Goal: Task Accomplishment & Management: Use online tool/utility

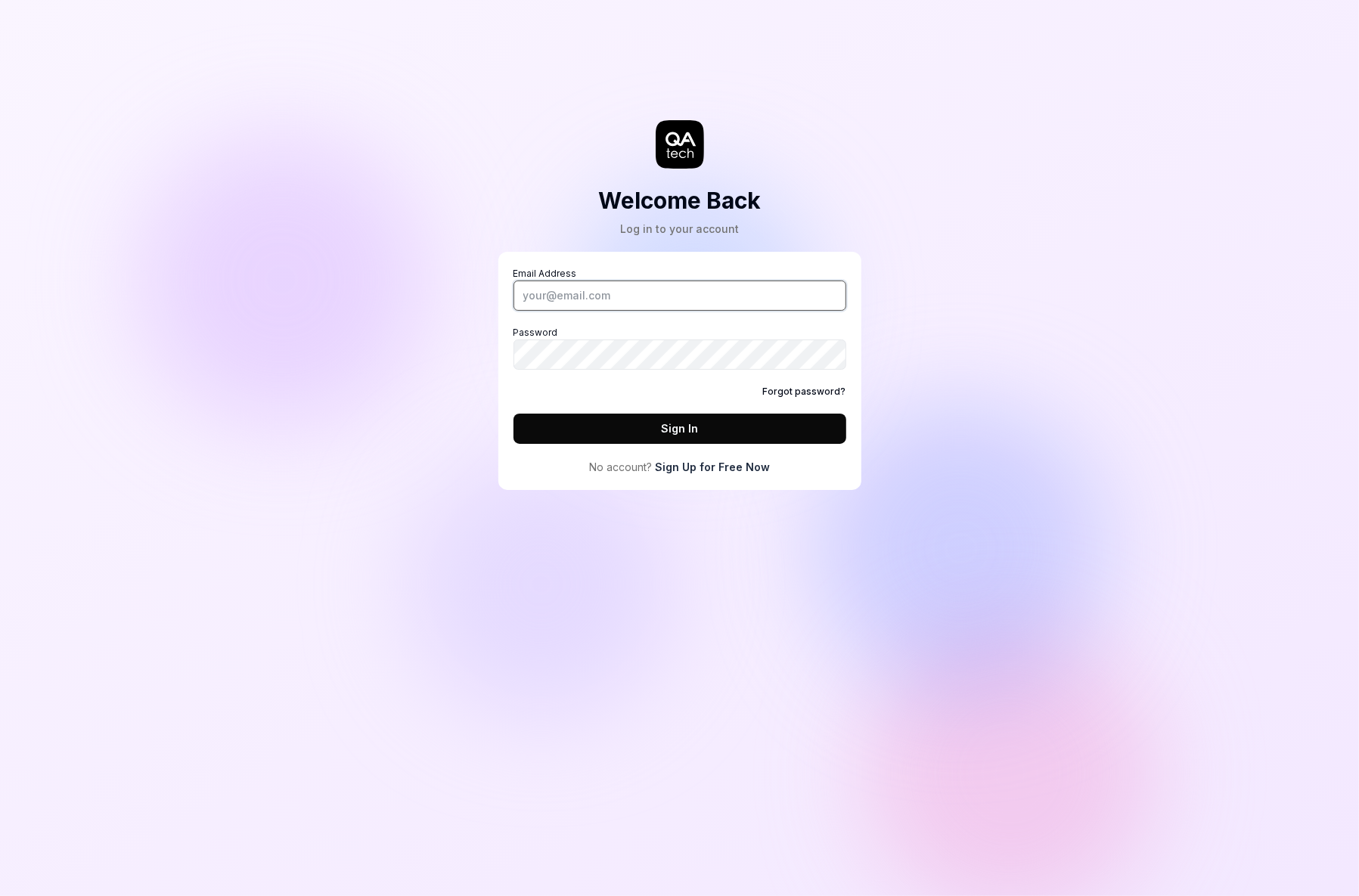
click at [644, 295] on input "Email Address" at bounding box center [680, 296] width 333 height 30
click at [576, 300] on input "marco@miultiply.co" at bounding box center [680, 296] width 333 height 30
type input "marco@multiply.co"
click at [672, 421] on button "Sign In" at bounding box center [680, 429] width 333 height 30
click at [874, 447] on div "Welcome Back Log in to your account Email Address marco@multiply.co Password Fo…" at bounding box center [680, 260] width 454 height 459
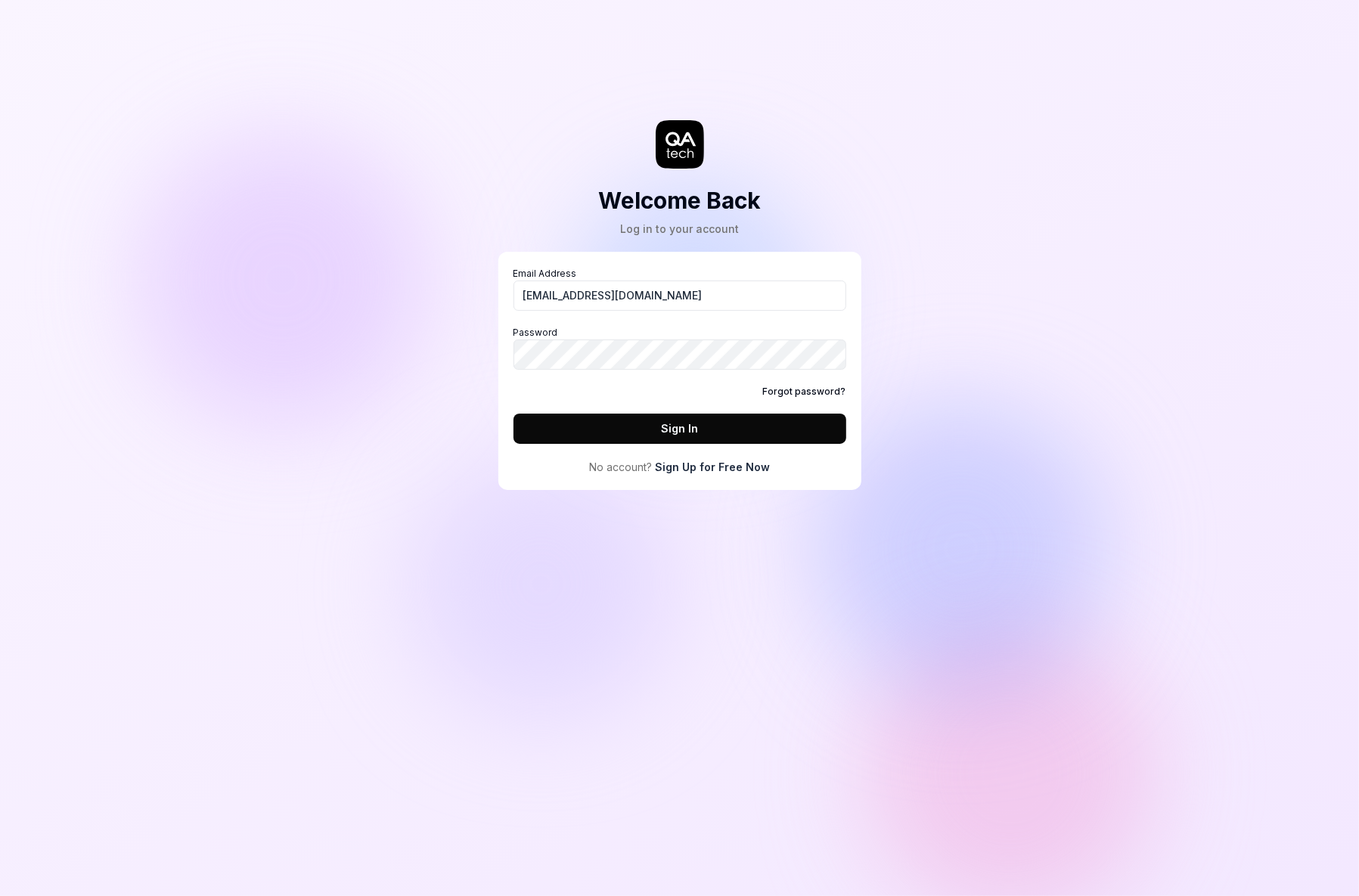
click at [816, 393] on link "Forgot password?" at bounding box center [804, 391] width 83 height 13
click at [0, 895] on com-1password-button at bounding box center [0, 896] width 0 height 0
type input "marco@multiply.co"
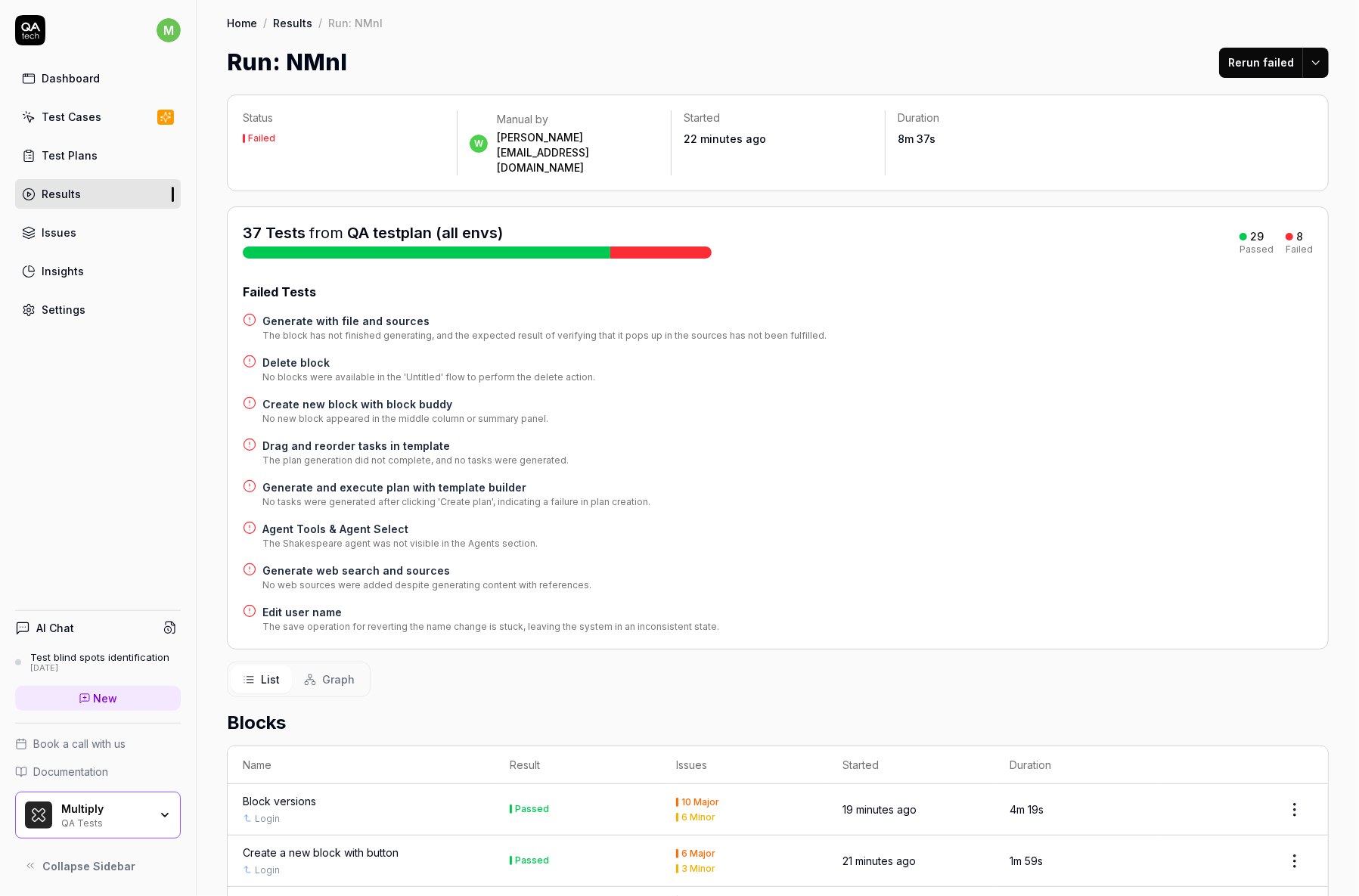
click at [379, 396] on h4 "Create new block with block buddy" at bounding box center [405, 403] width 286 height 16
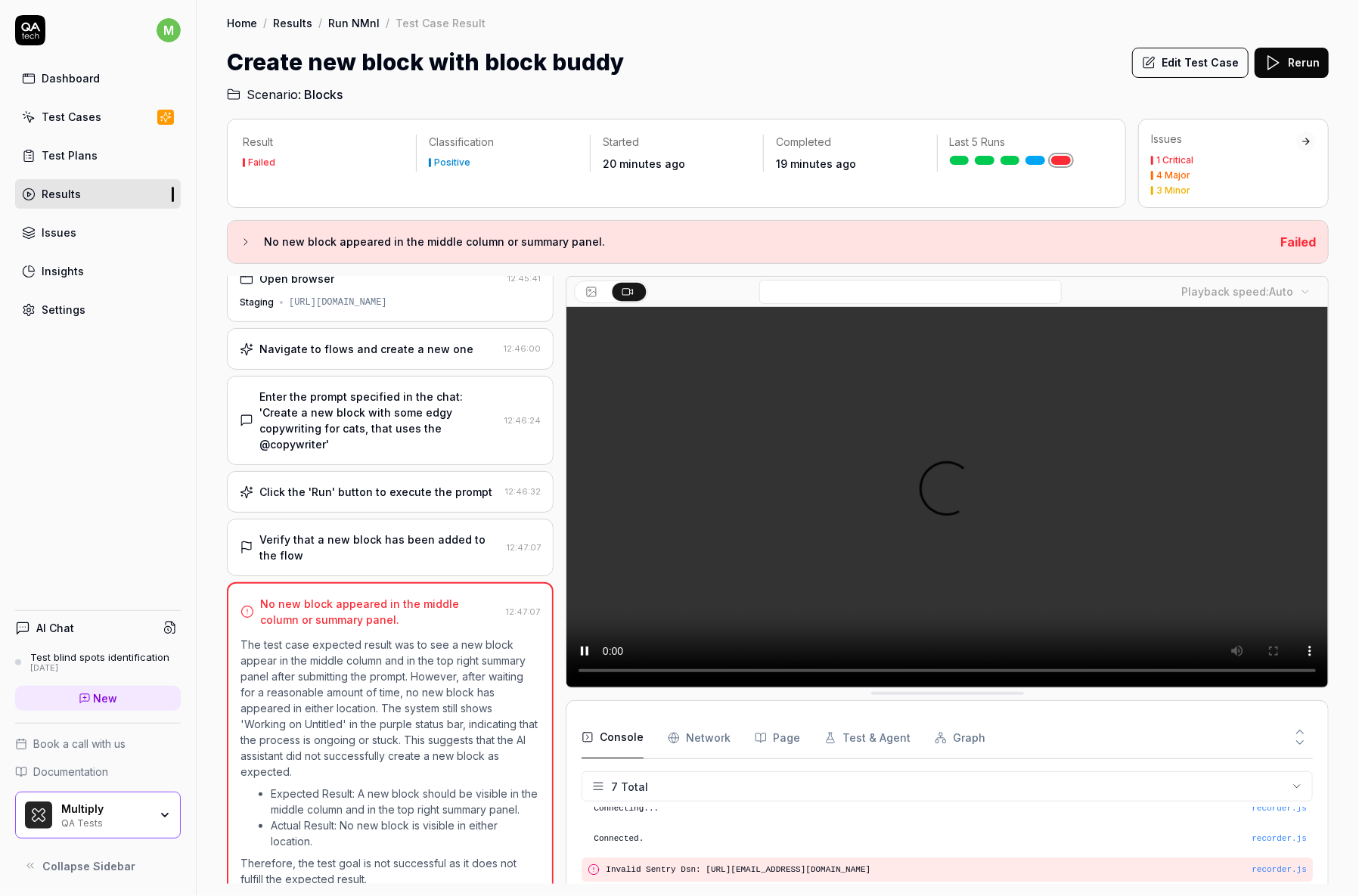
scroll to position [128, 0]
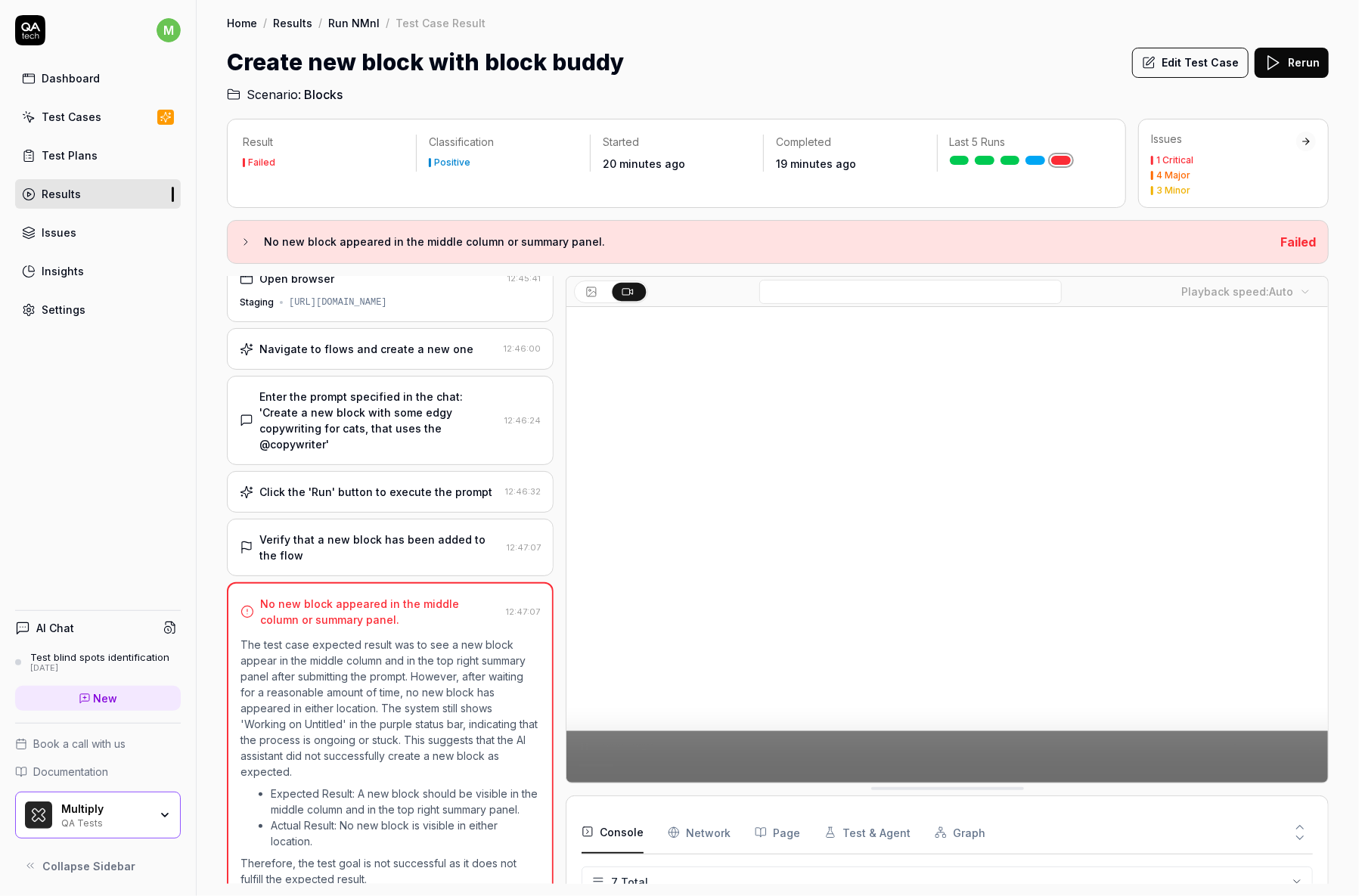
click at [444, 481] on div "Click the 'Run' button to execute the prompt 12:46:32" at bounding box center [389, 492] width 326 height 42
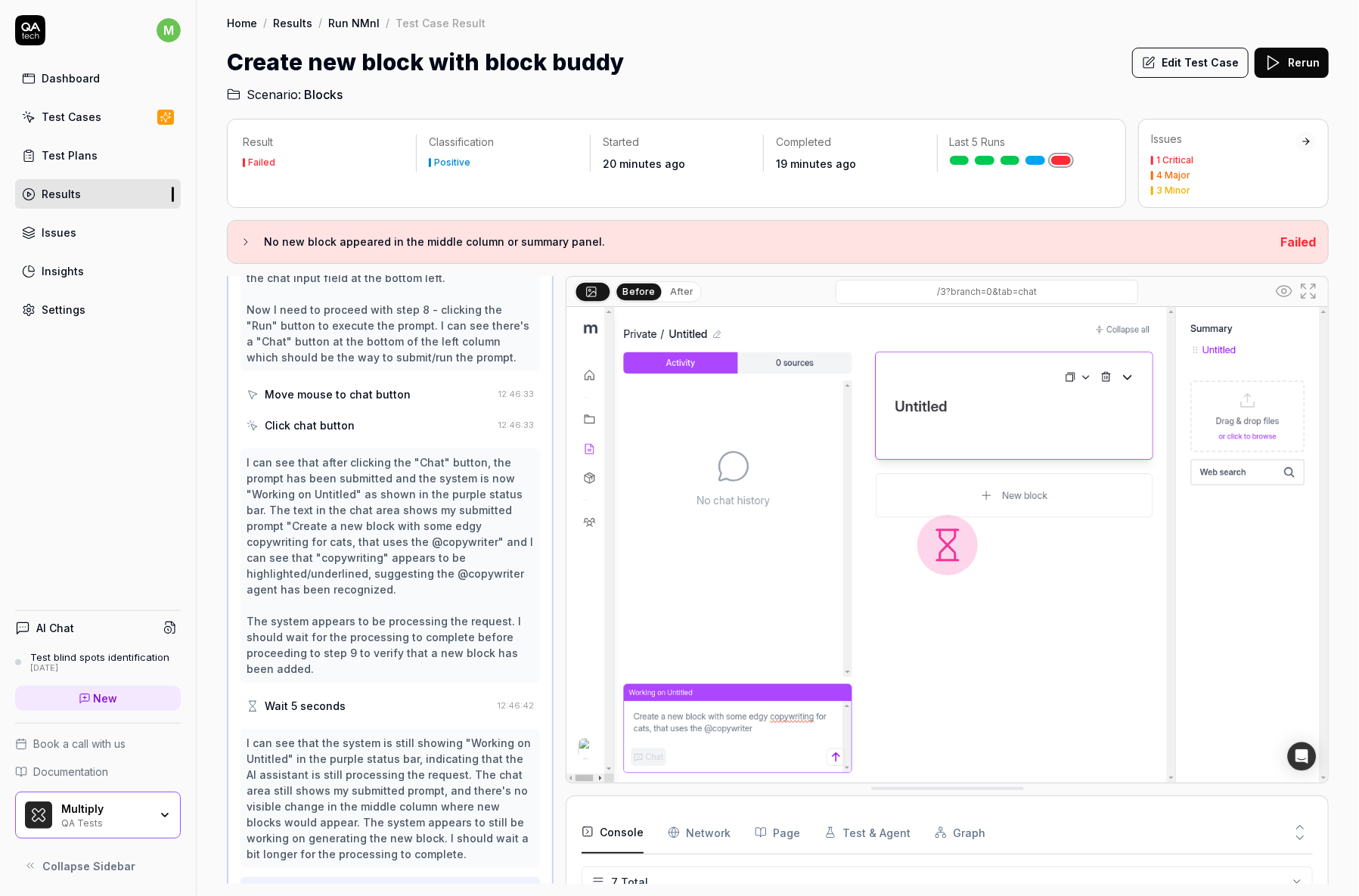
scroll to position [454, 0]
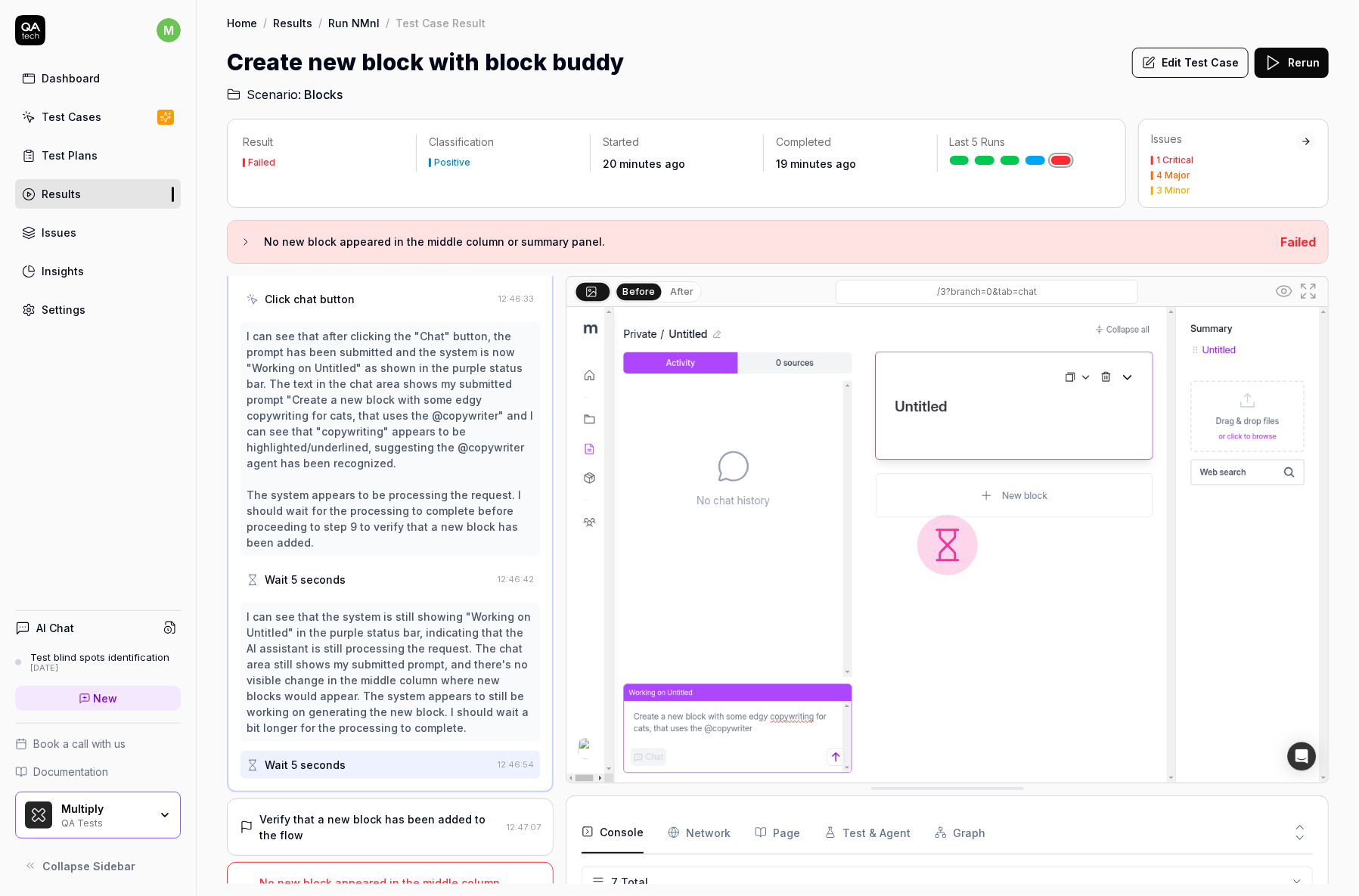
click at [408, 811] on div "Verify that a new block has been added to the flow" at bounding box center [380, 827] width 241 height 31
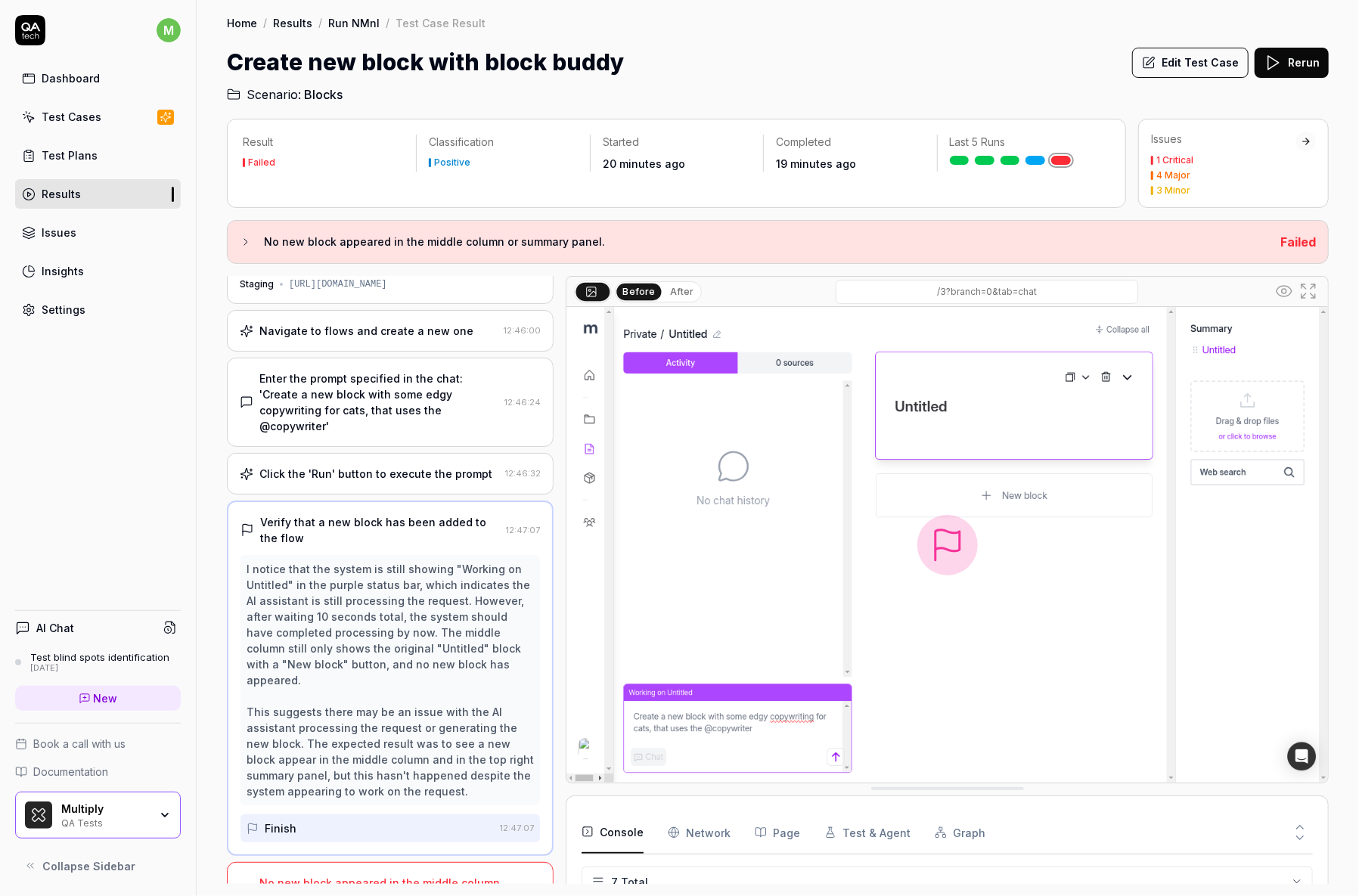
scroll to position [0, 0]
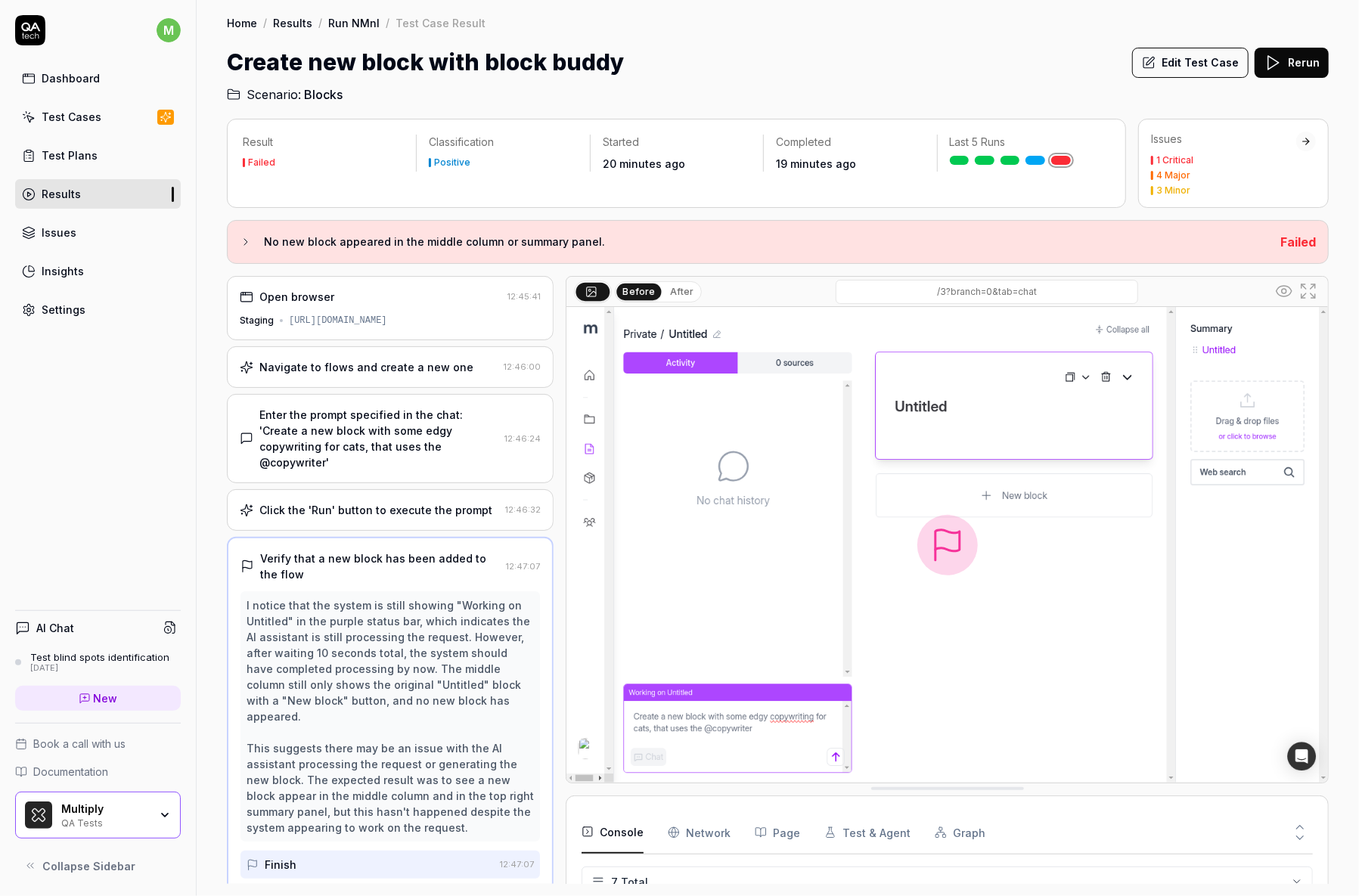
click at [409, 351] on div "Navigate to flows and create a new one 12:46:00" at bounding box center [389, 367] width 326 height 42
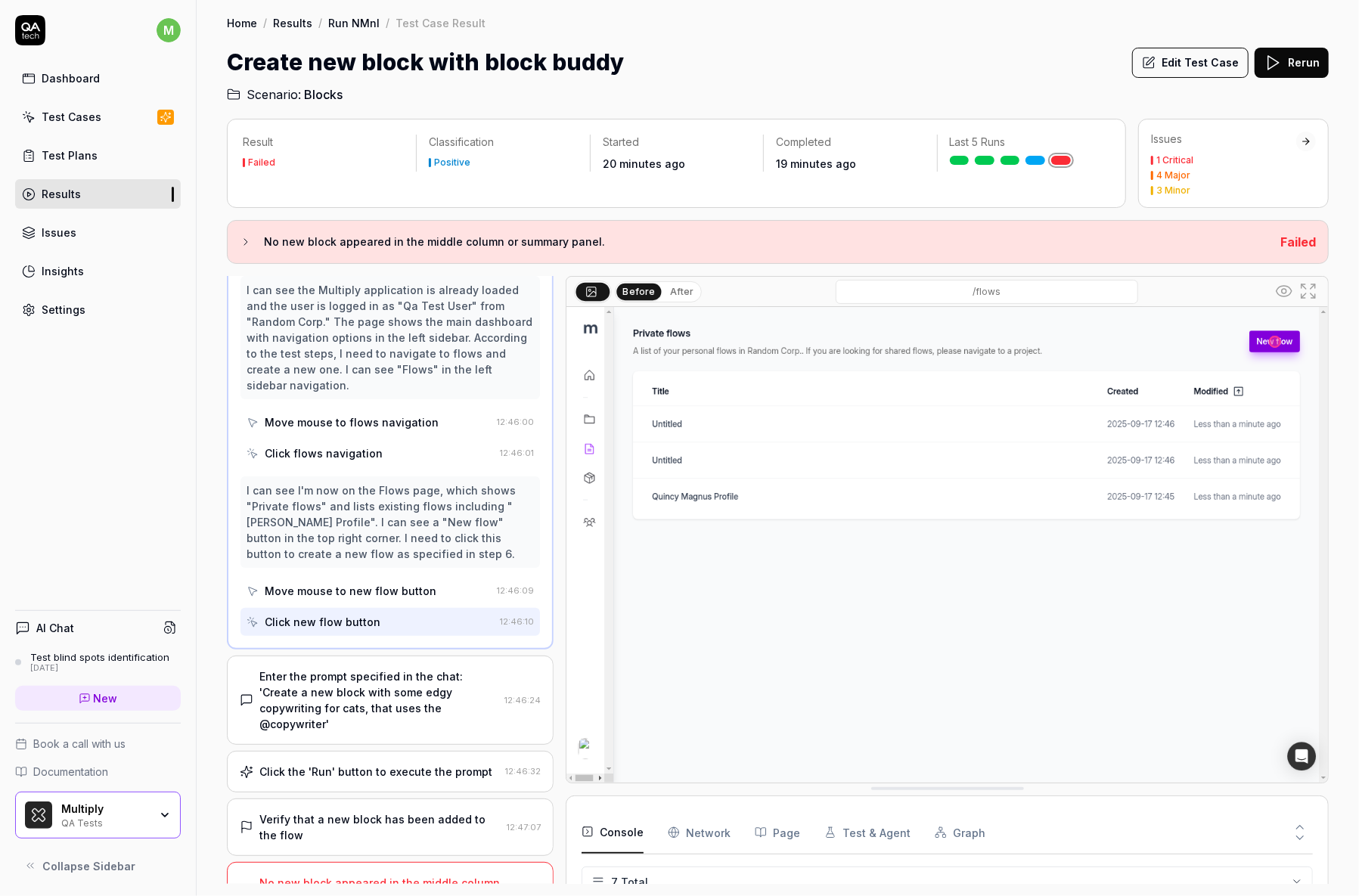
click at [362, 668] on div "Enter the prompt specified in the chat: 'Create a new block with some edgy copy…" at bounding box center [379, 699] width 239 height 64
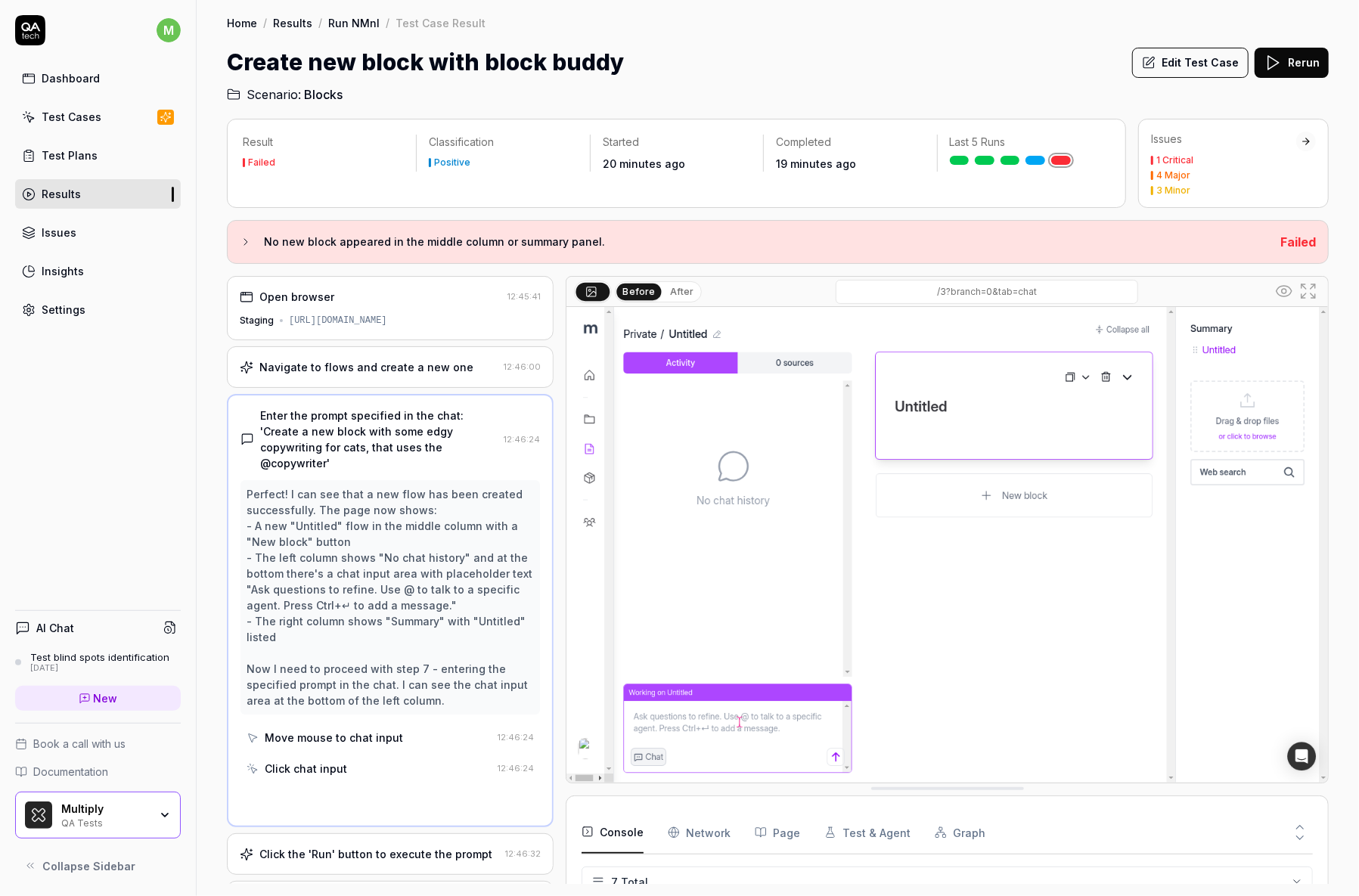
scroll to position [98, 0]
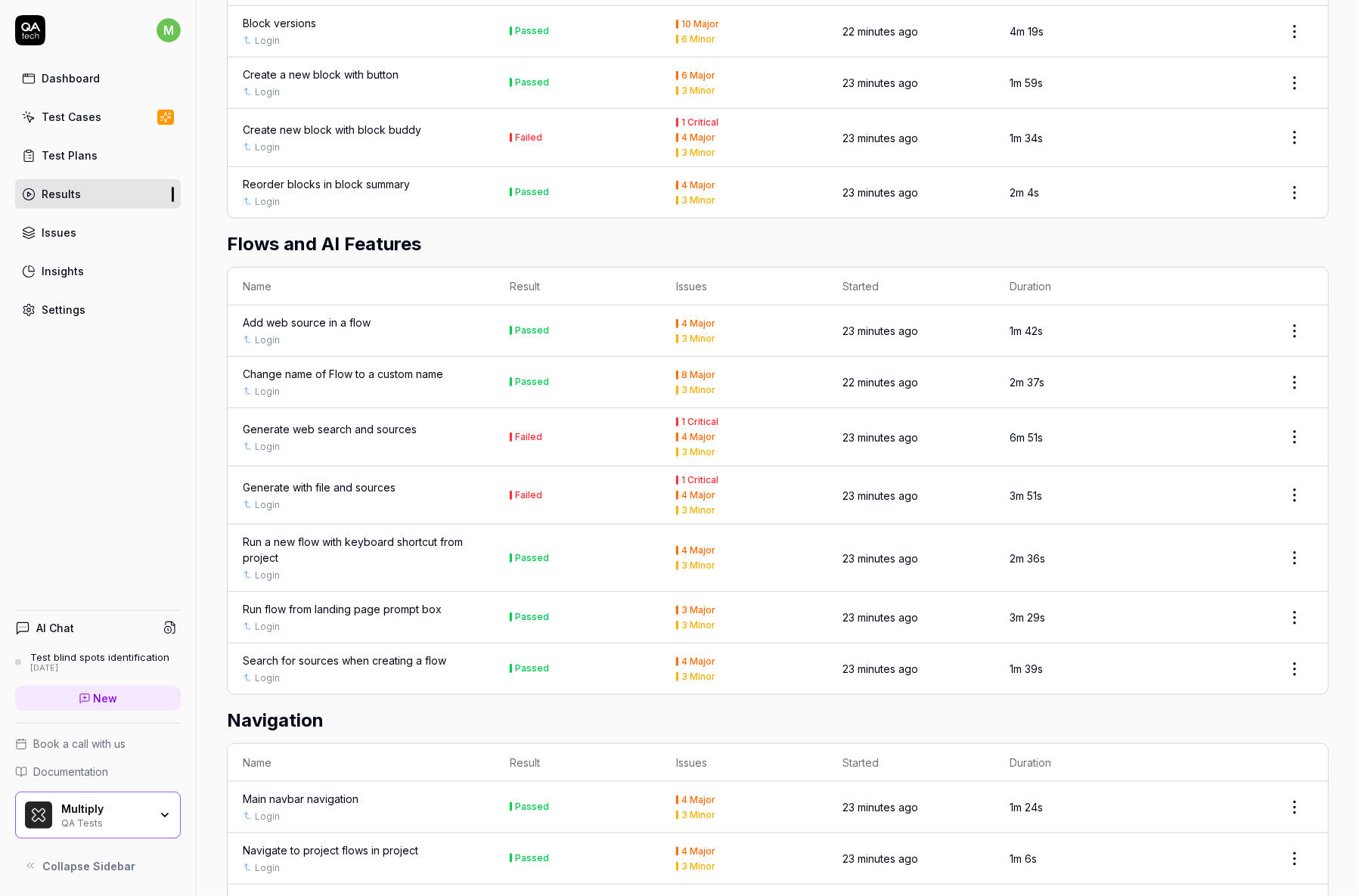
scroll to position [820, 0]
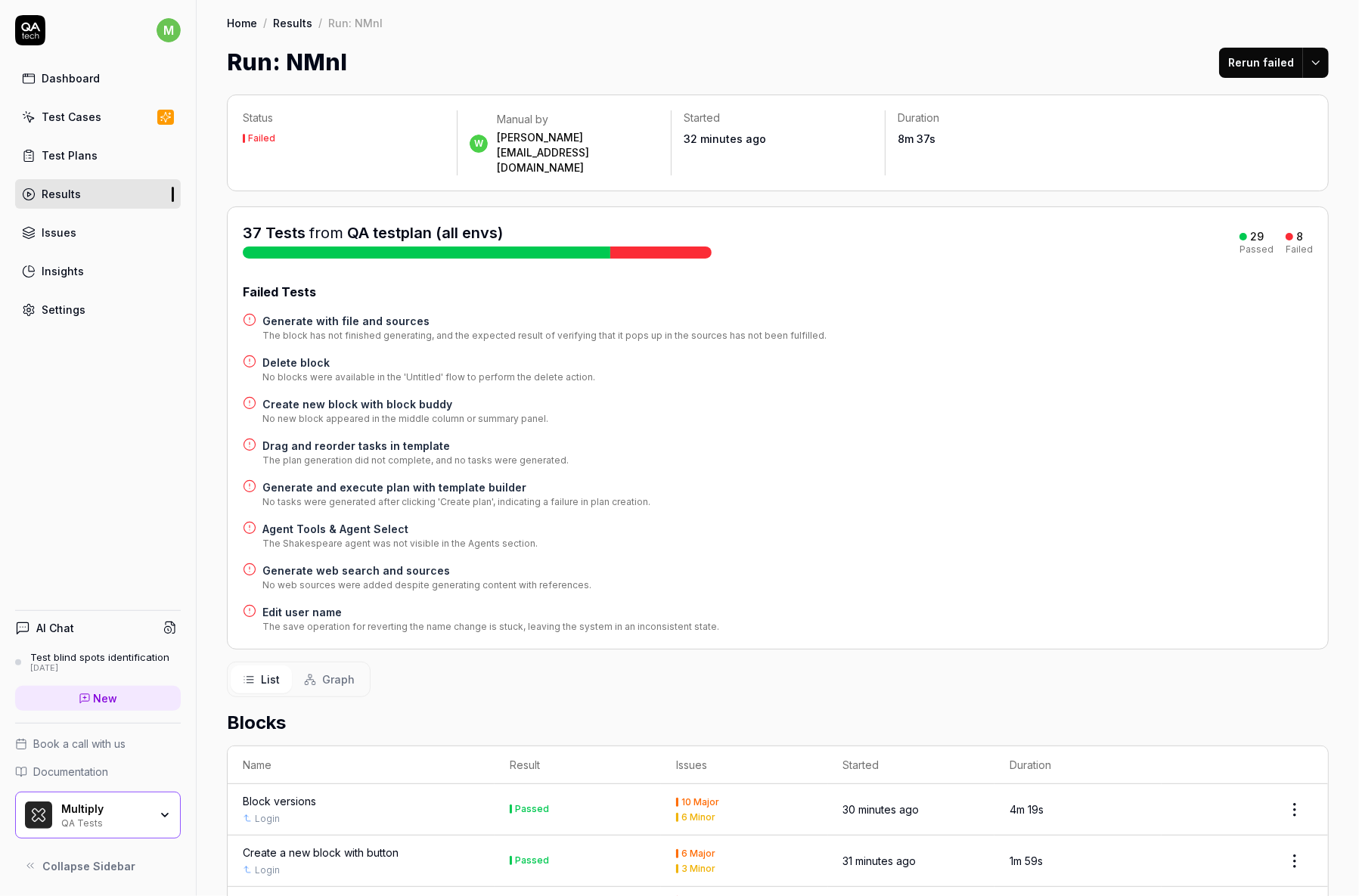
click at [312, 573] on div "Failed Tests Generate with file and sources The block has not finished generati…" at bounding box center [778, 458] width 1070 height 351
click at [312, 604] on h4 "Edit user name" at bounding box center [491, 612] width 457 height 16
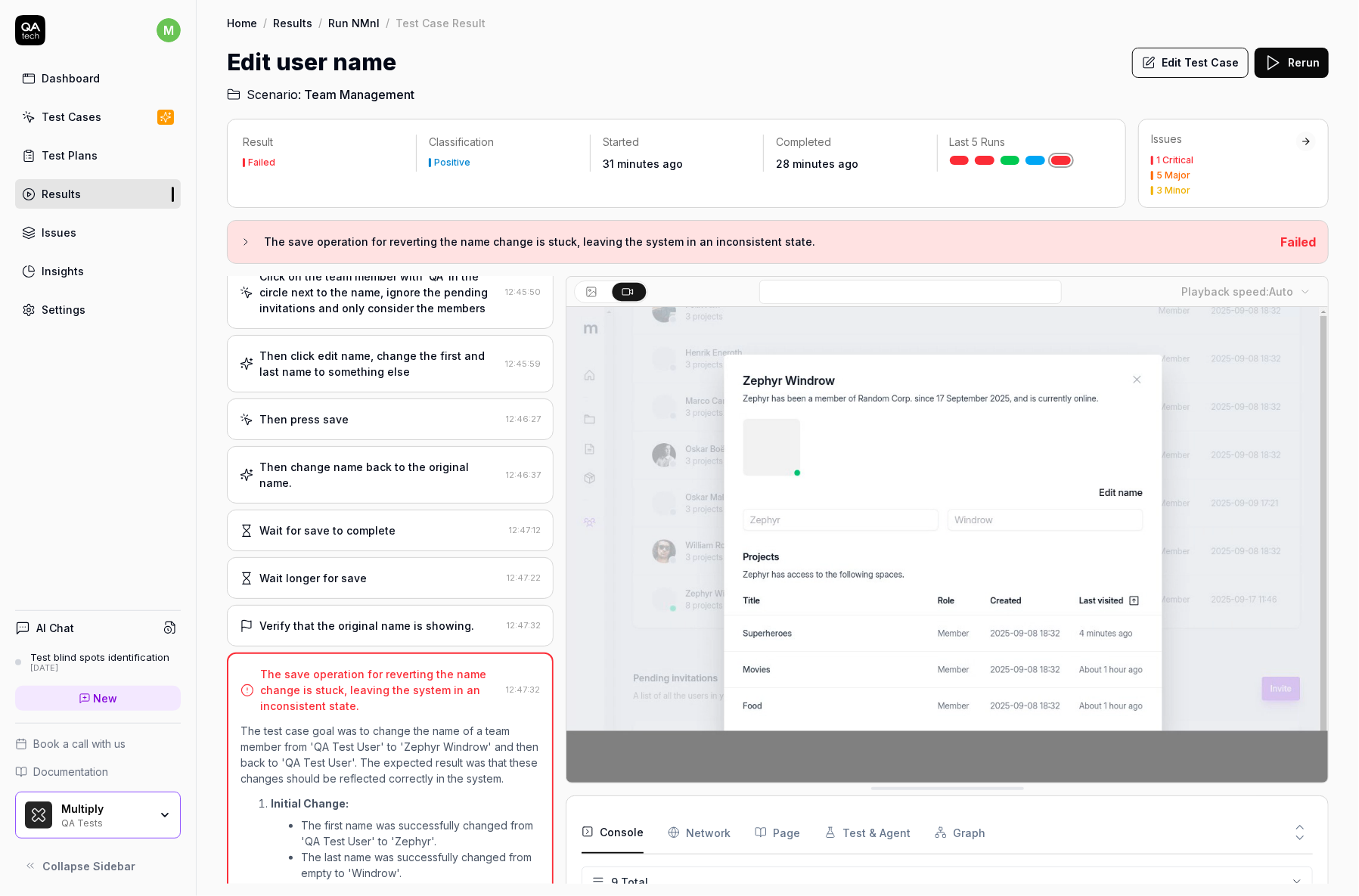
scroll to position [129, 0]
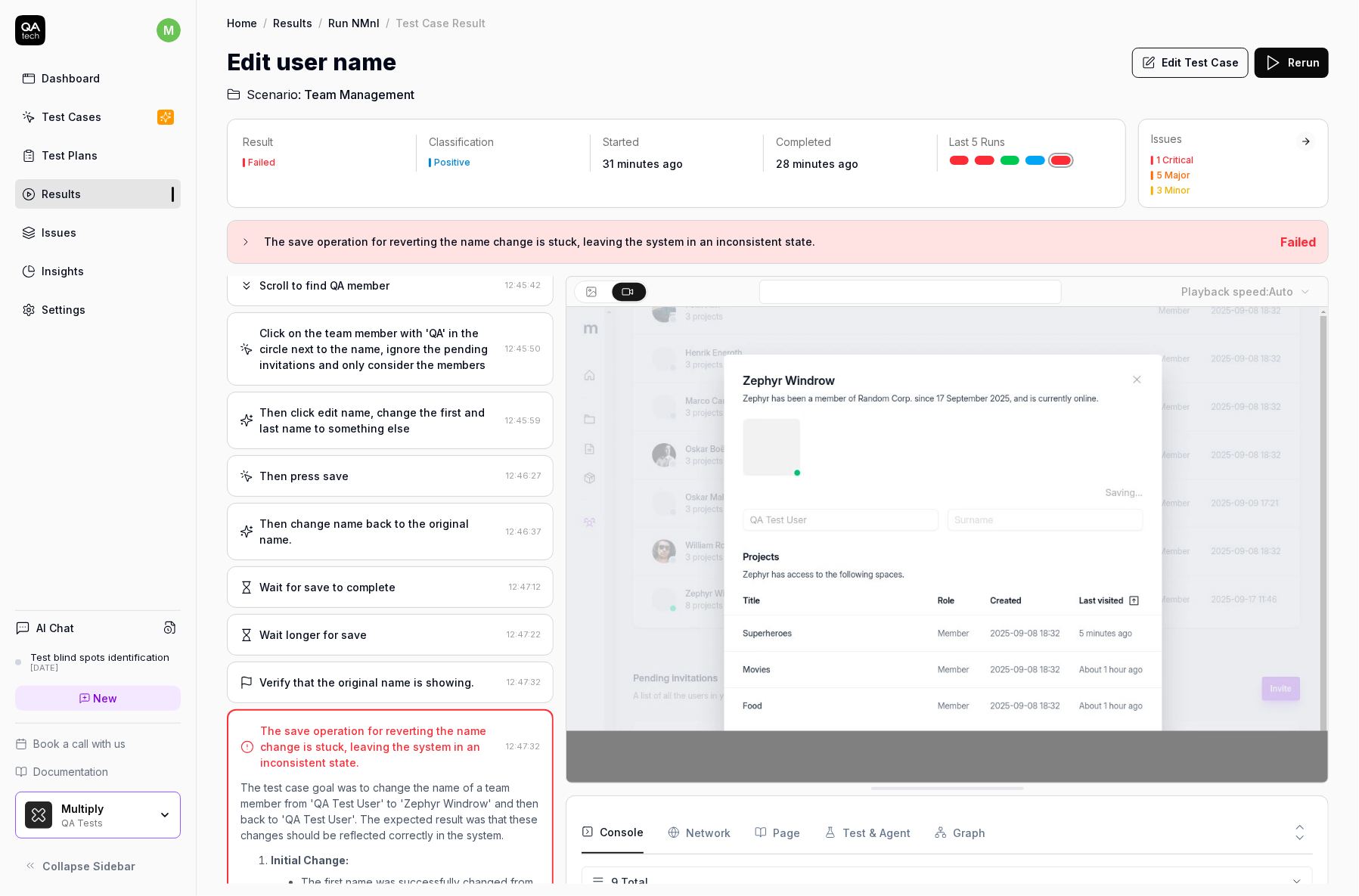
click at [384, 477] on div "Then press save" at bounding box center [369, 476] width 260 height 16
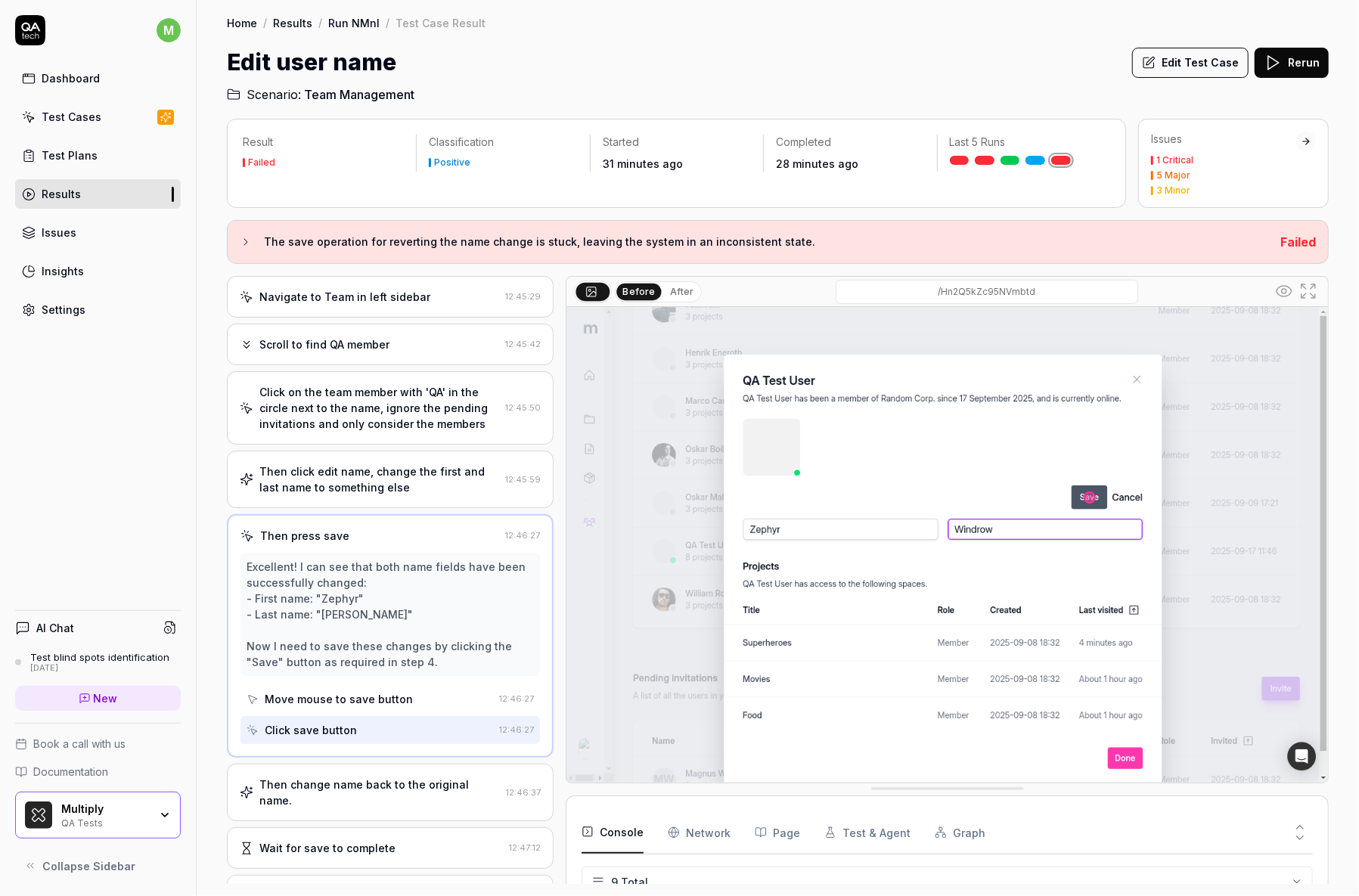
scroll to position [207, 0]
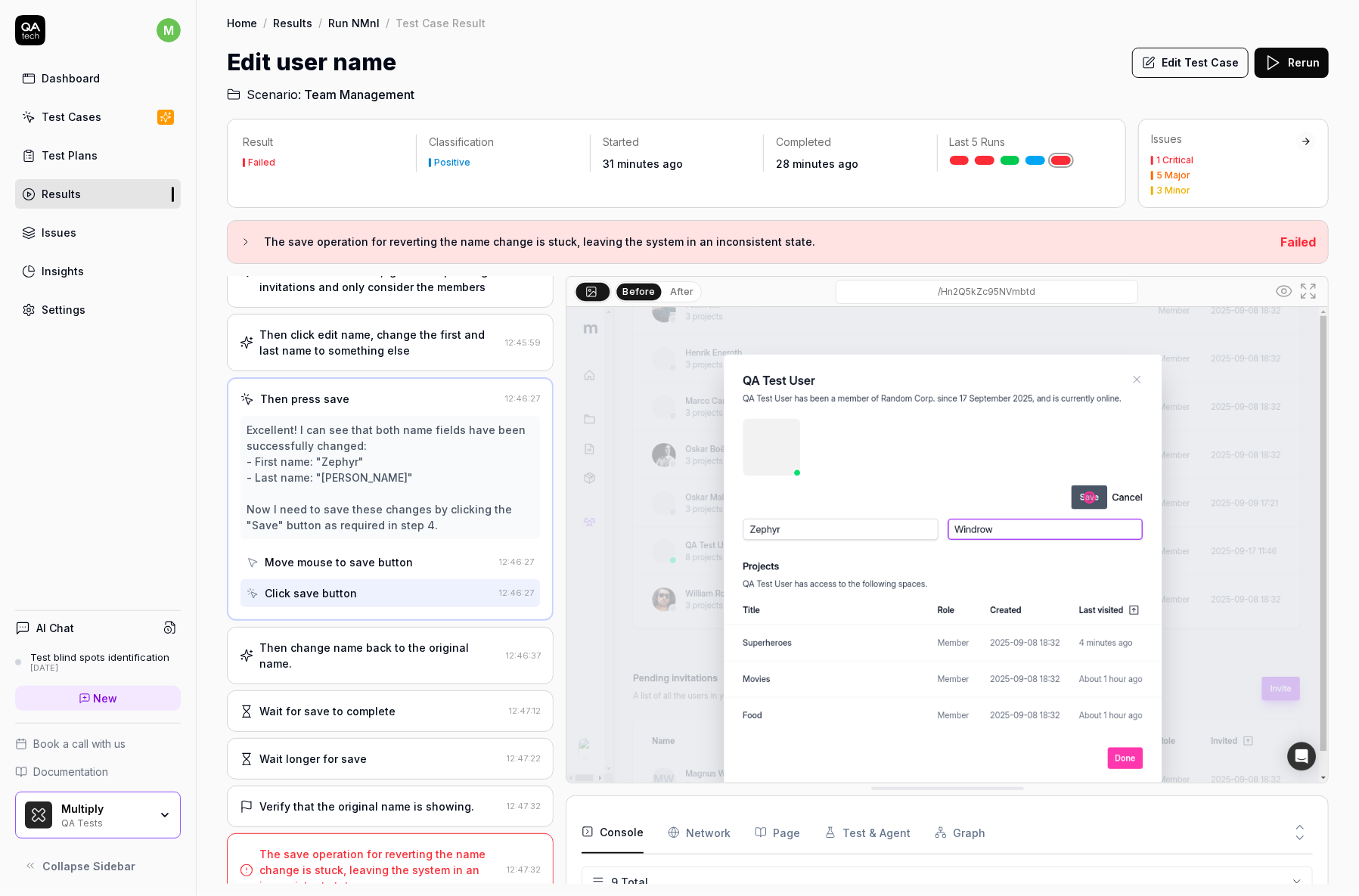
click at [392, 627] on div "Then change name back to the original name. 12:46:37" at bounding box center [389, 655] width 326 height 57
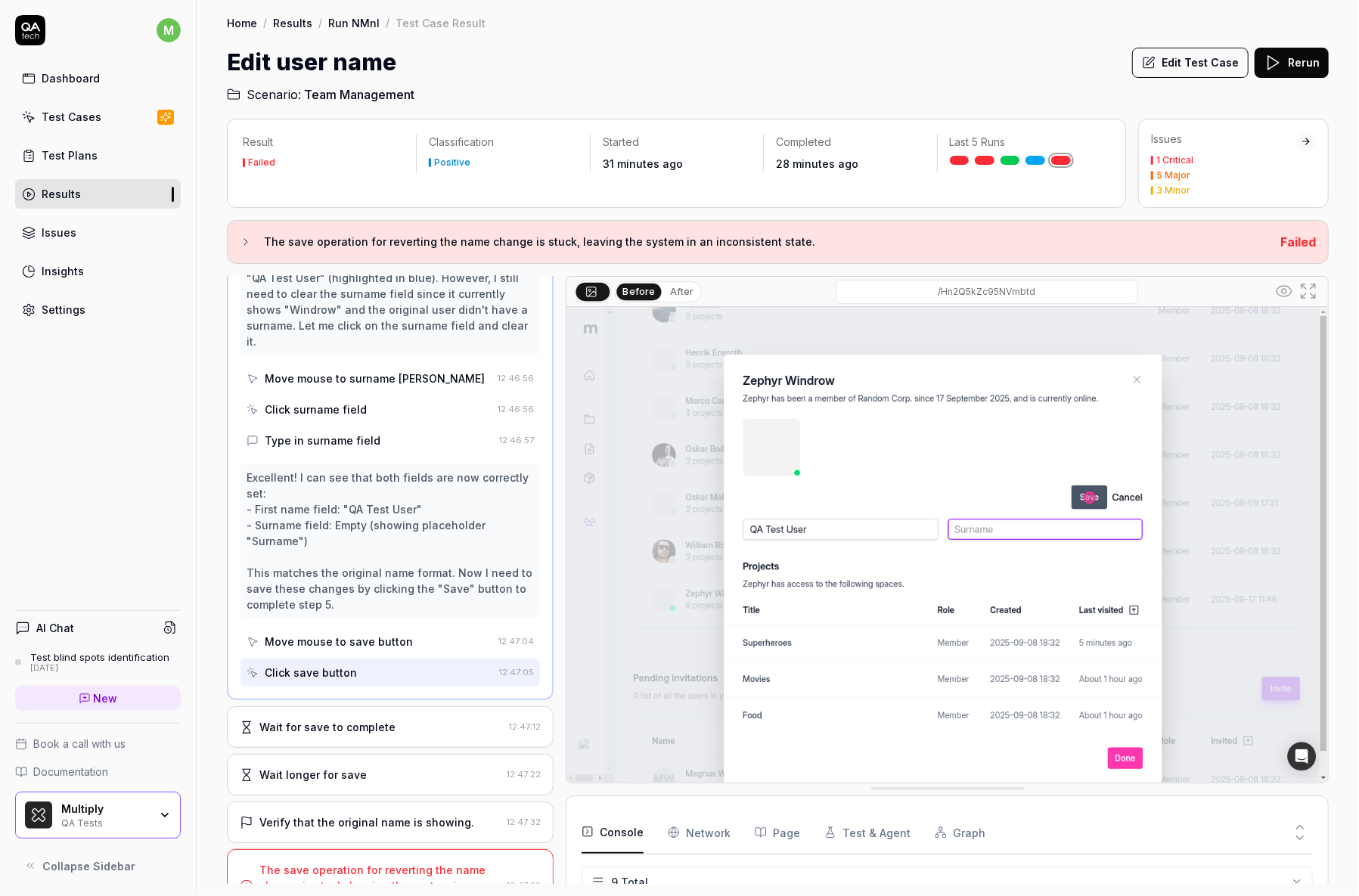
click at [377, 719] on div "Wait for save to complete" at bounding box center [327, 727] width 136 height 16
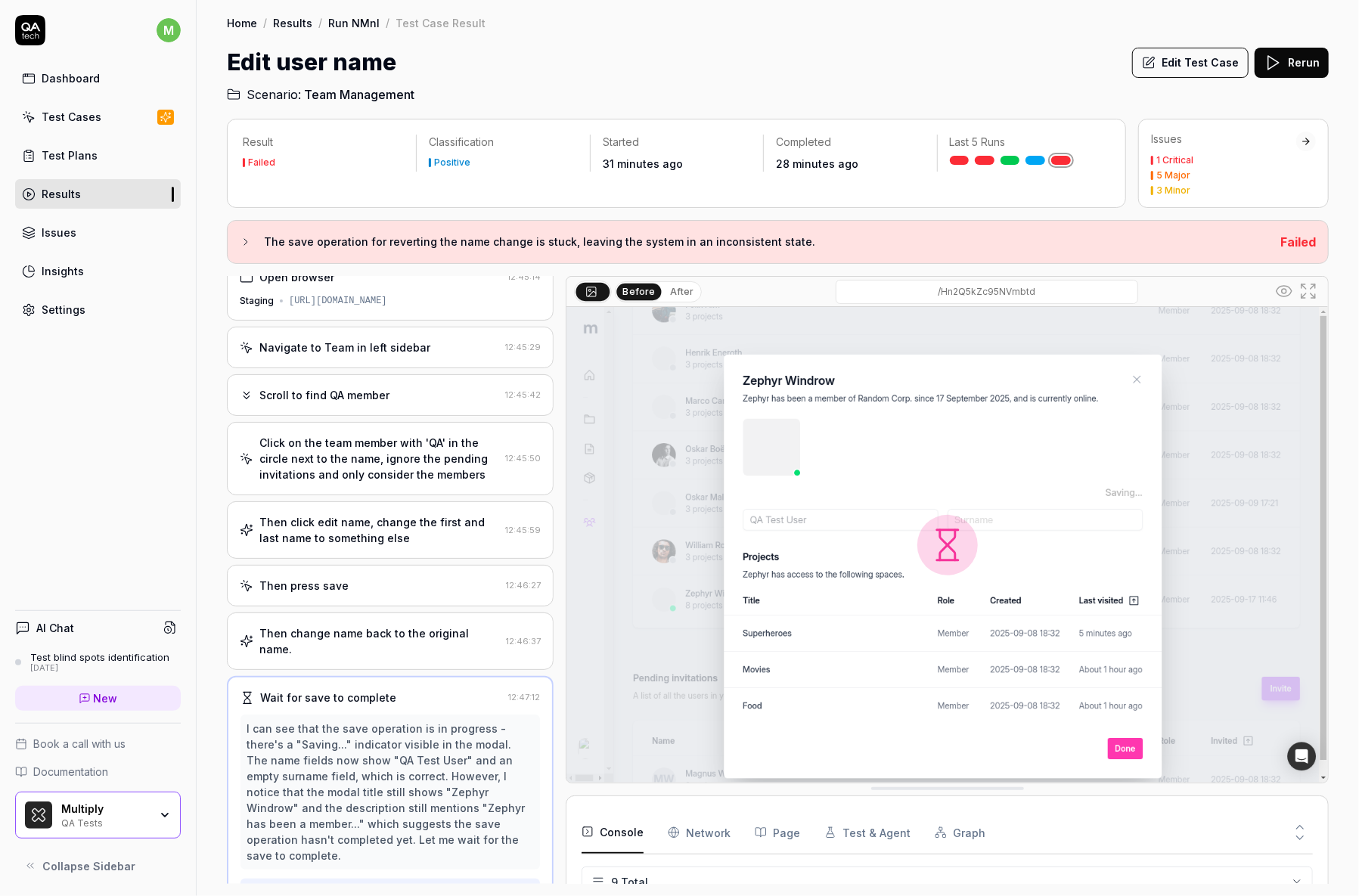
scroll to position [192, 0]
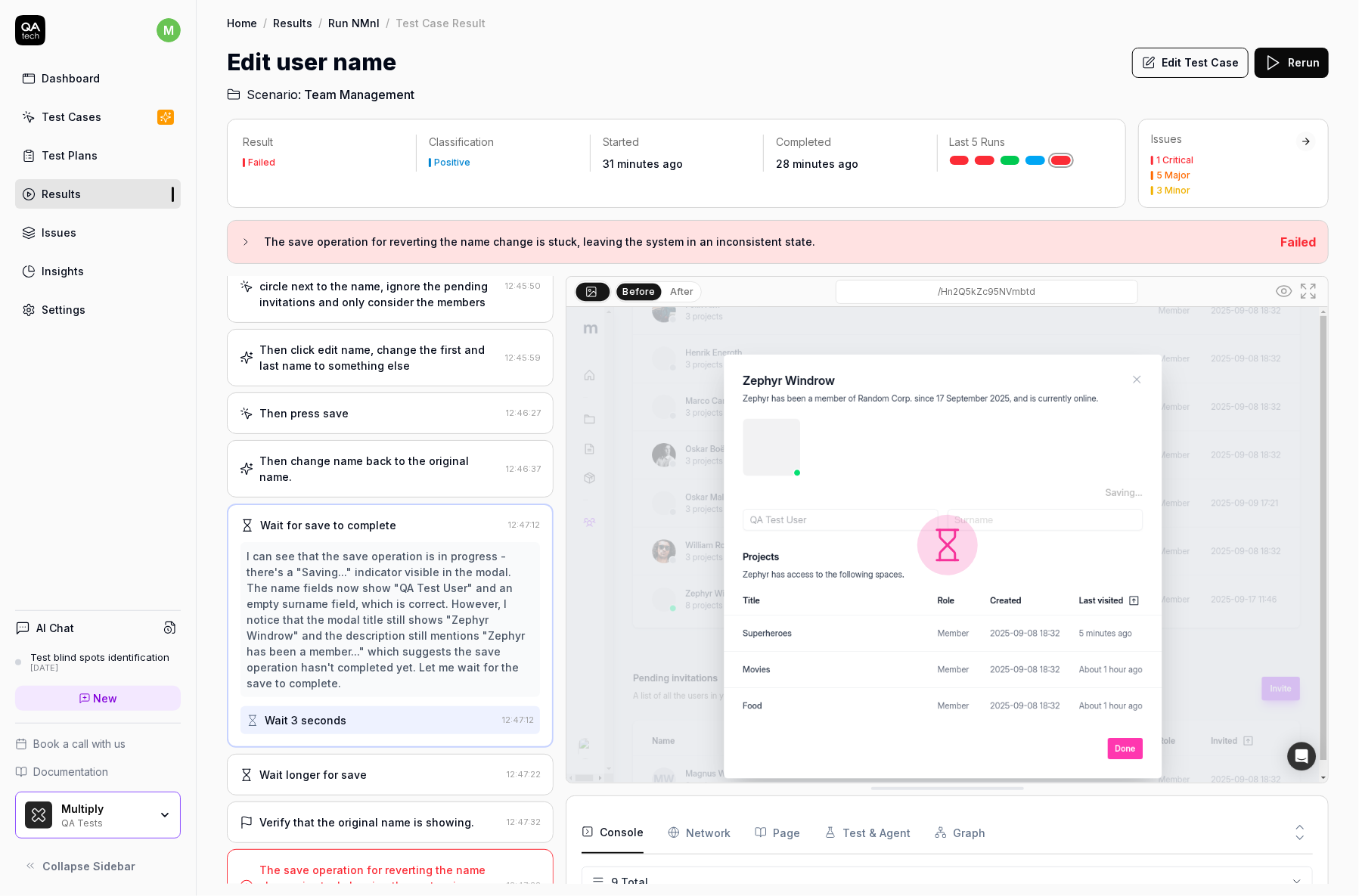
click at [403, 767] on div "Wait longer for save" at bounding box center [370, 774] width 261 height 16
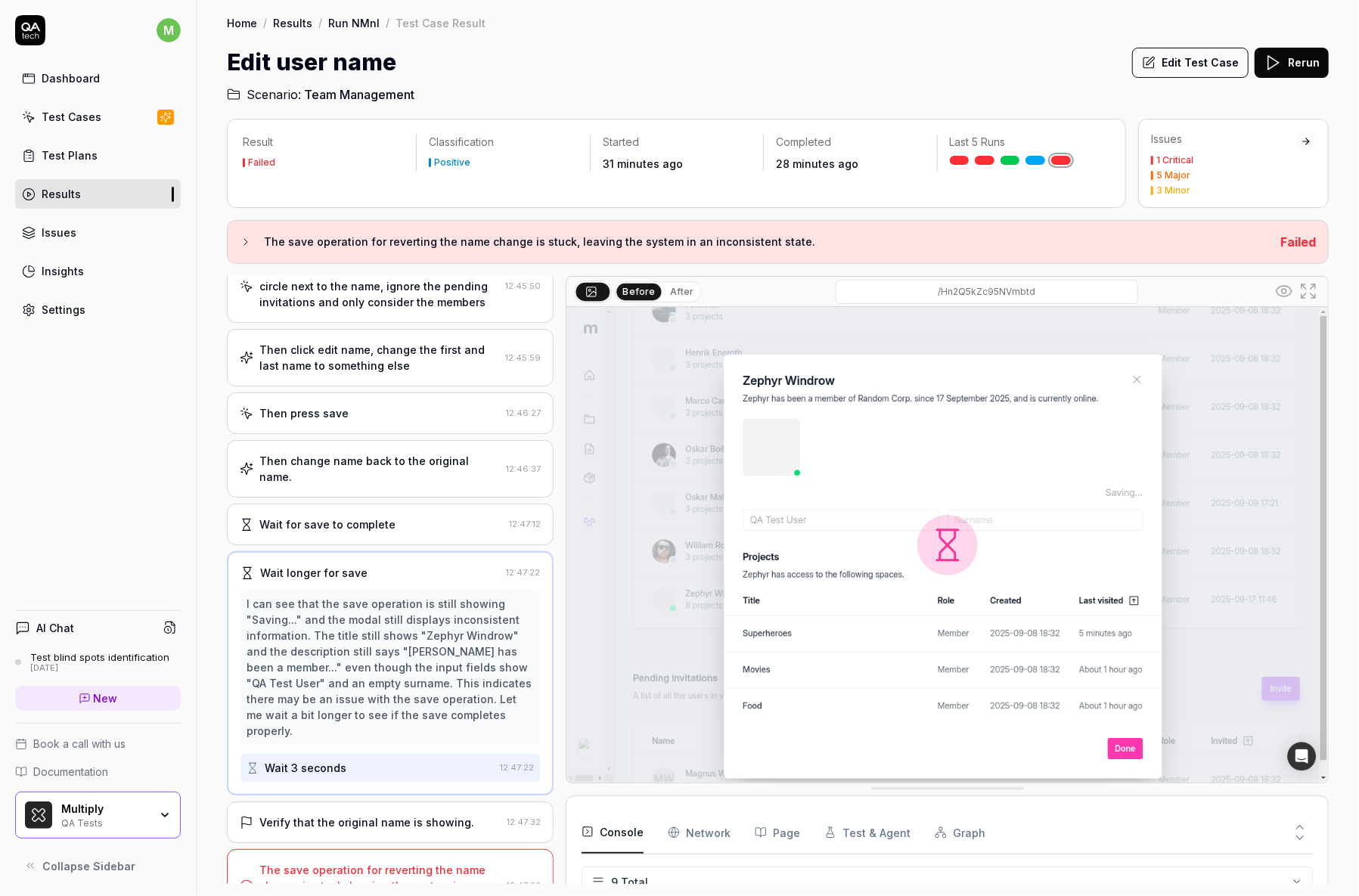
click at [384, 801] on div "Verify that the original name is showing. 12:47:32" at bounding box center [389, 822] width 326 height 42
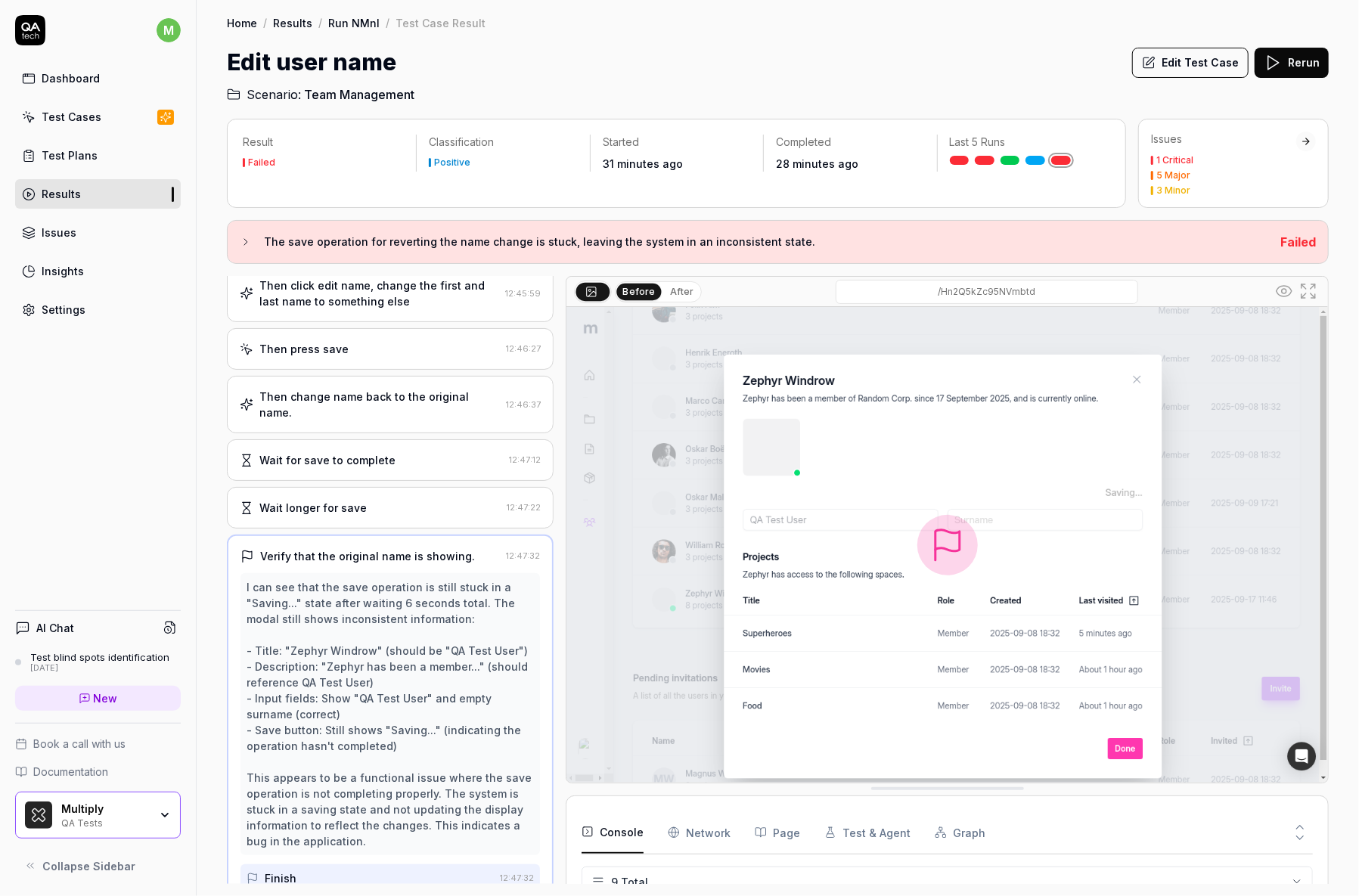
scroll to position [335, 0]
